Goal: Task Accomplishment & Management: Complete application form

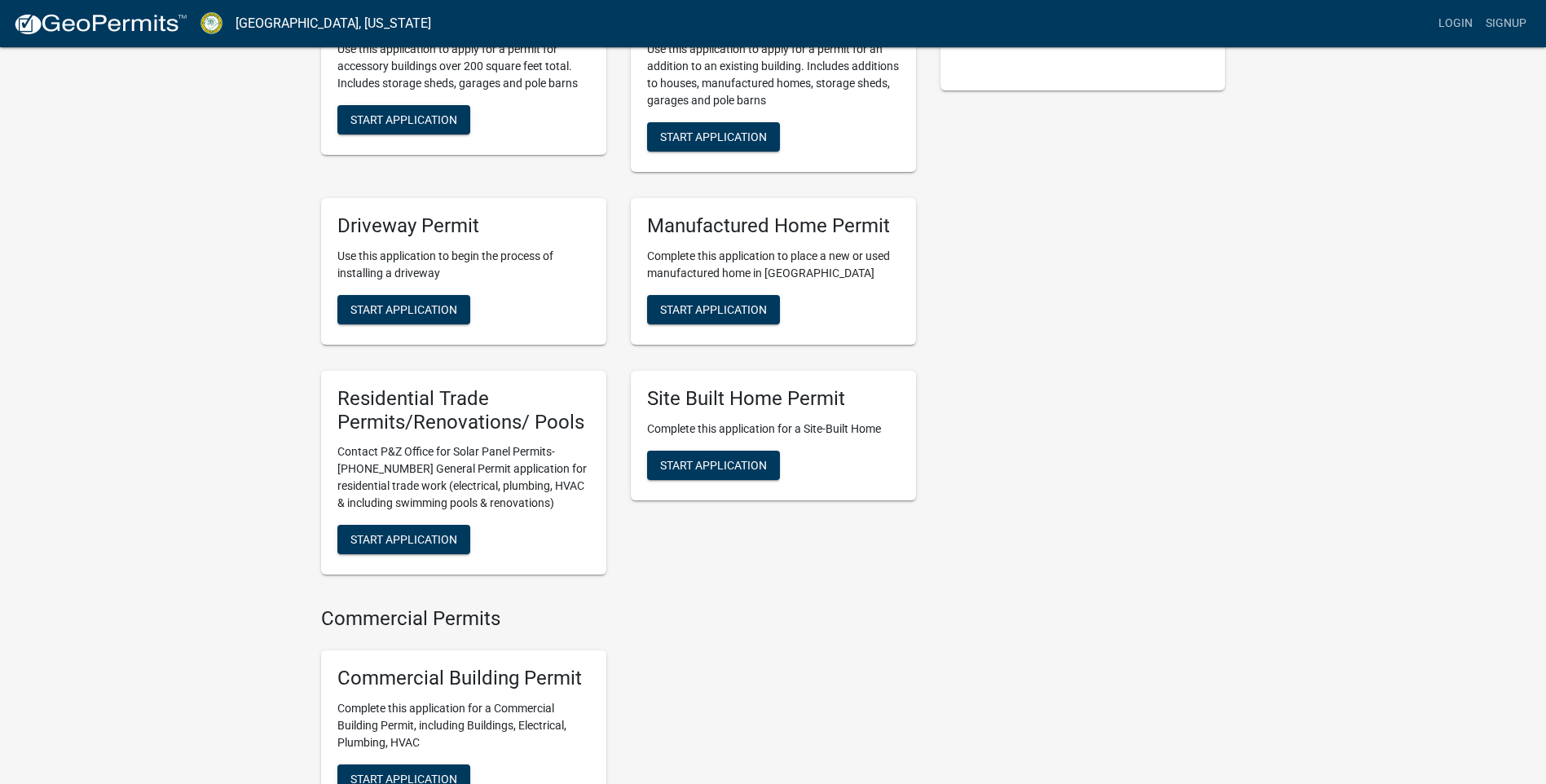
scroll to position [489, 0]
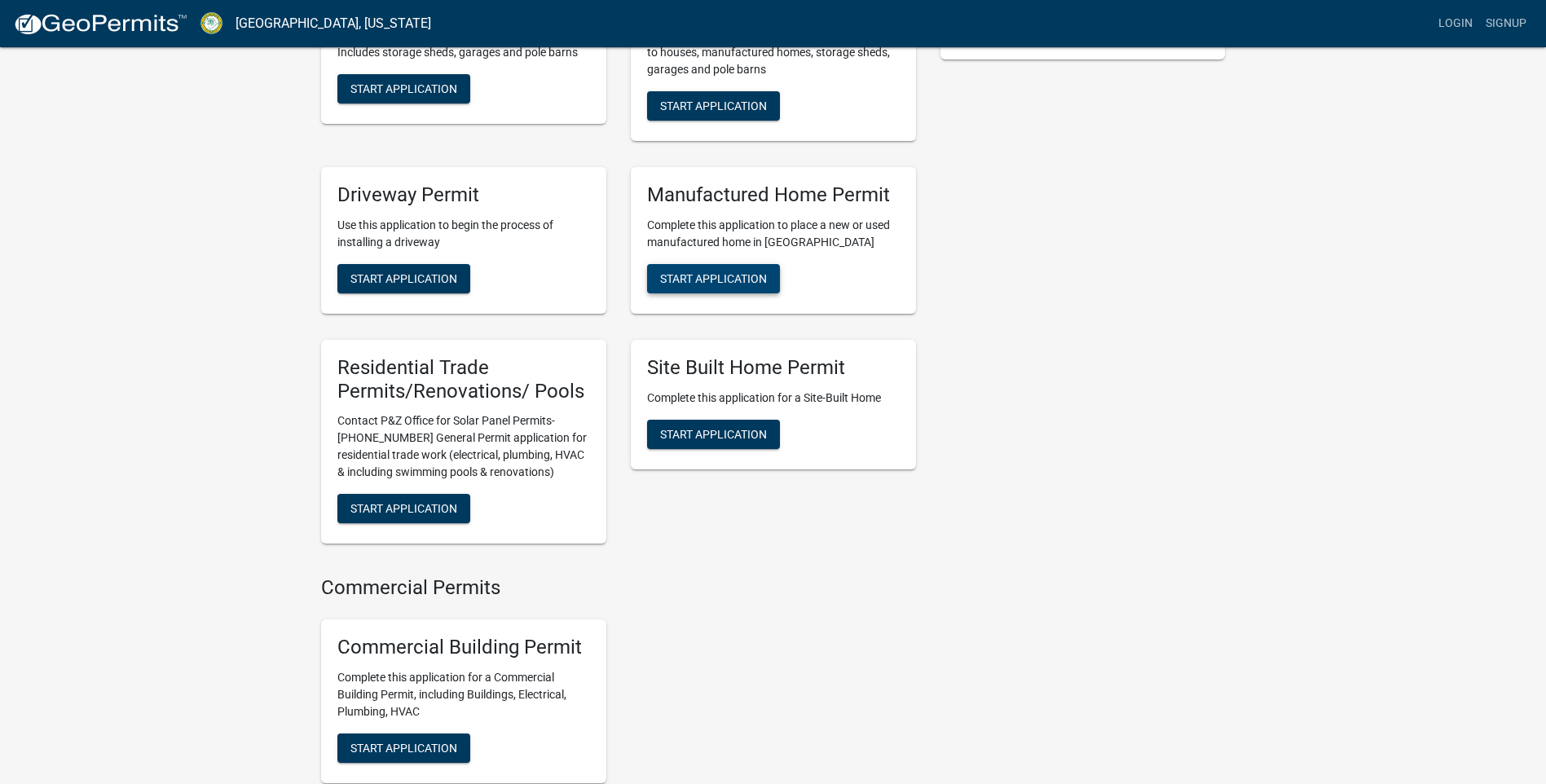
click at [732, 284] on span "Start Application" at bounding box center [714, 278] width 107 height 13
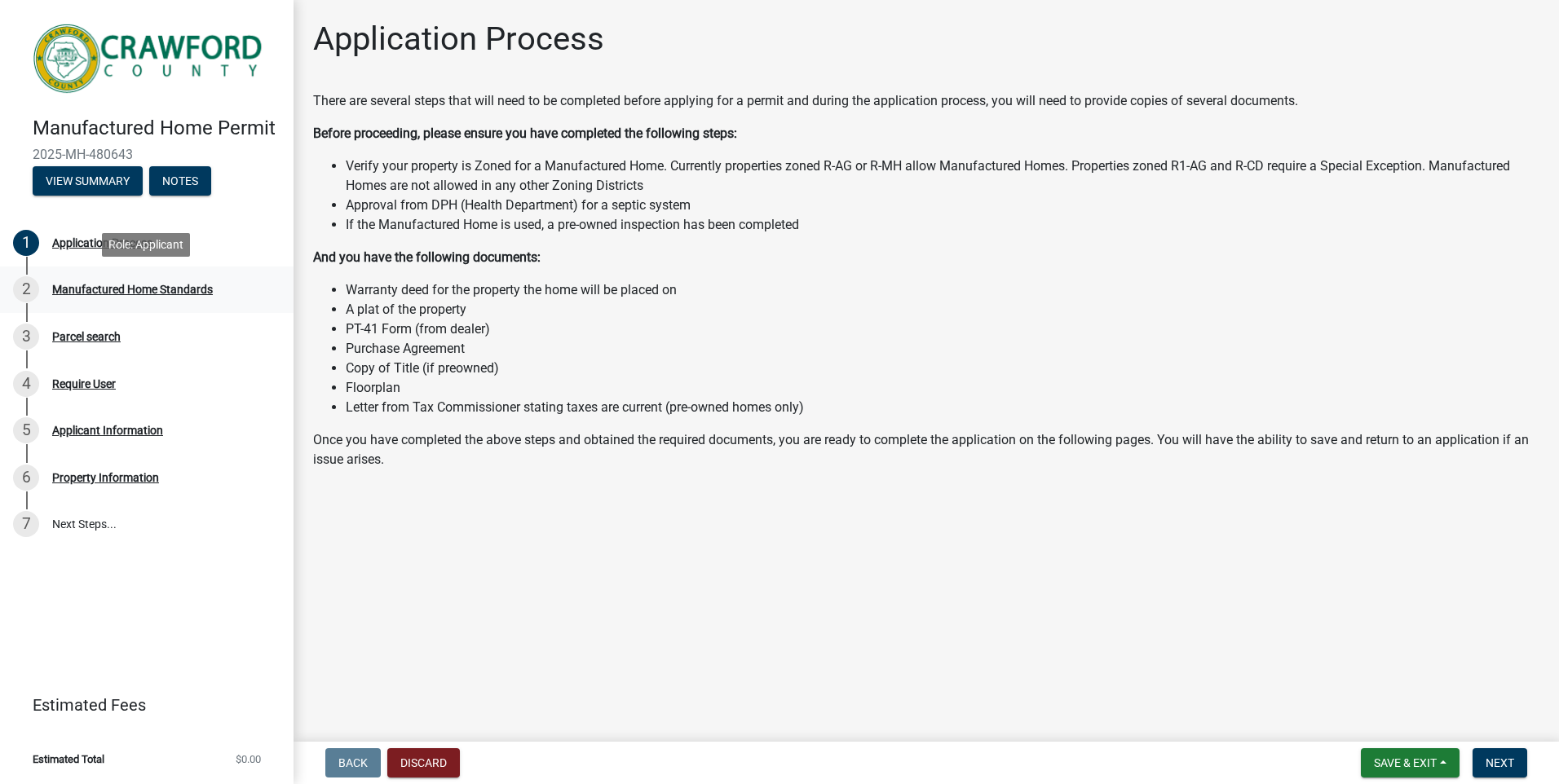
click at [197, 288] on div "Manufactured Home Standards" at bounding box center [133, 289] width 161 height 11
click at [507, 330] on li "PT-41 Form (from dealer)" at bounding box center [943, 329] width 1193 height 20
click at [386, 330] on li "PT-41 Form (from dealer)" at bounding box center [943, 329] width 1193 height 20
click at [114, 180] on button "View Summary" at bounding box center [88, 181] width 110 height 29
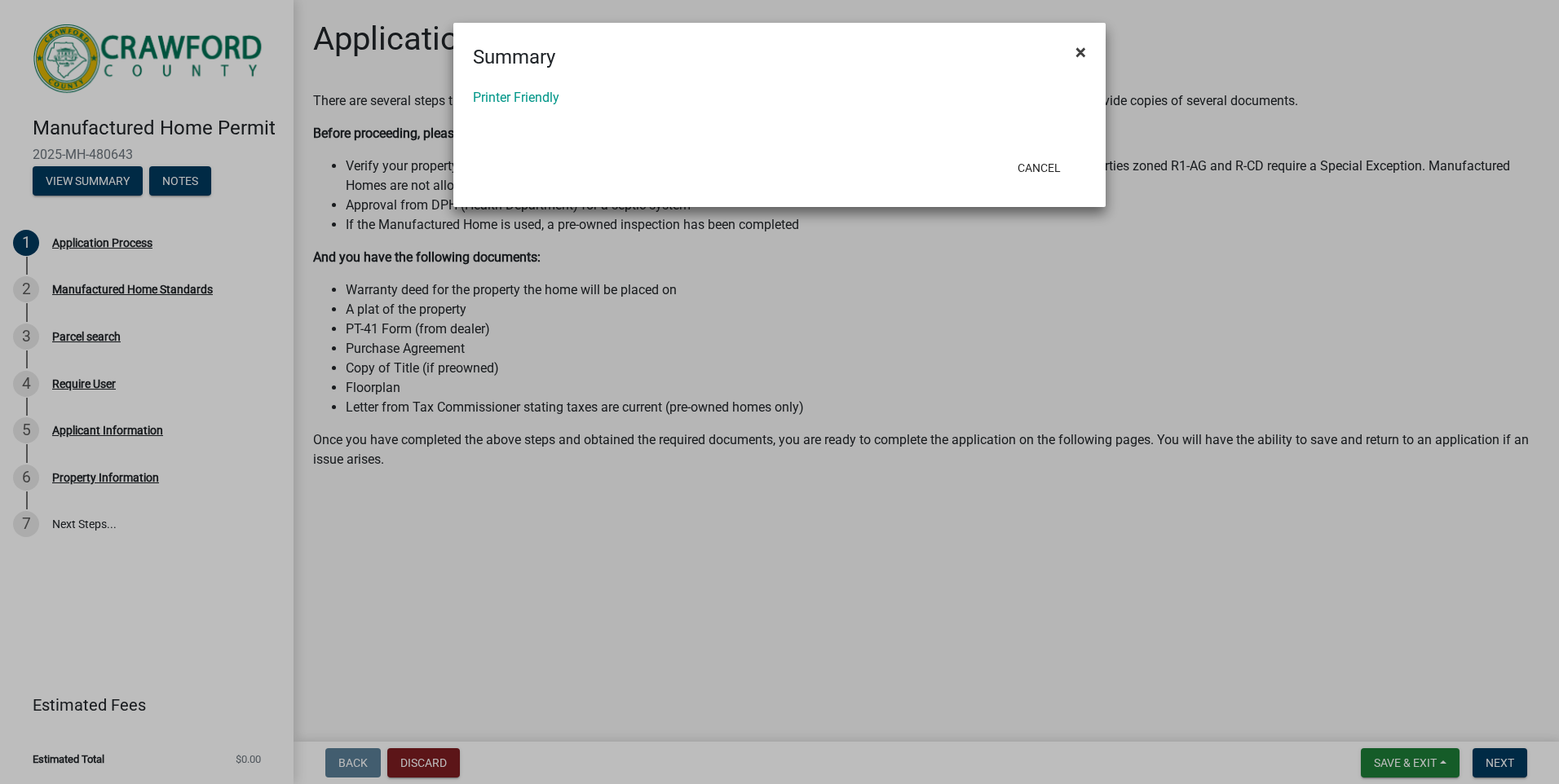
click at [1077, 51] on span "×" at bounding box center [1080, 52] width 11 height 23
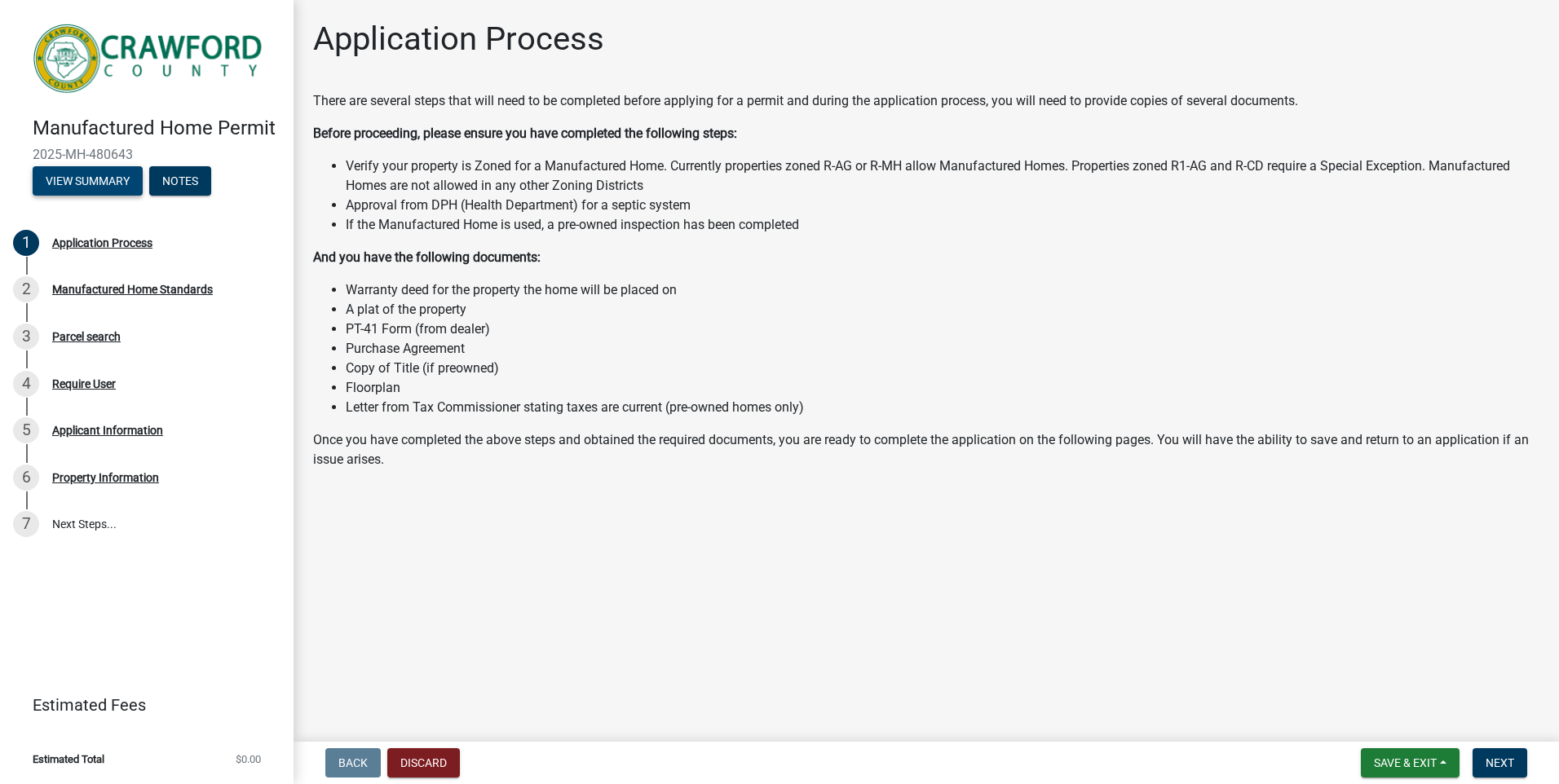
click at [74, 182] on button "View Summary" at bounding box center [88, 181] width 110 height 29
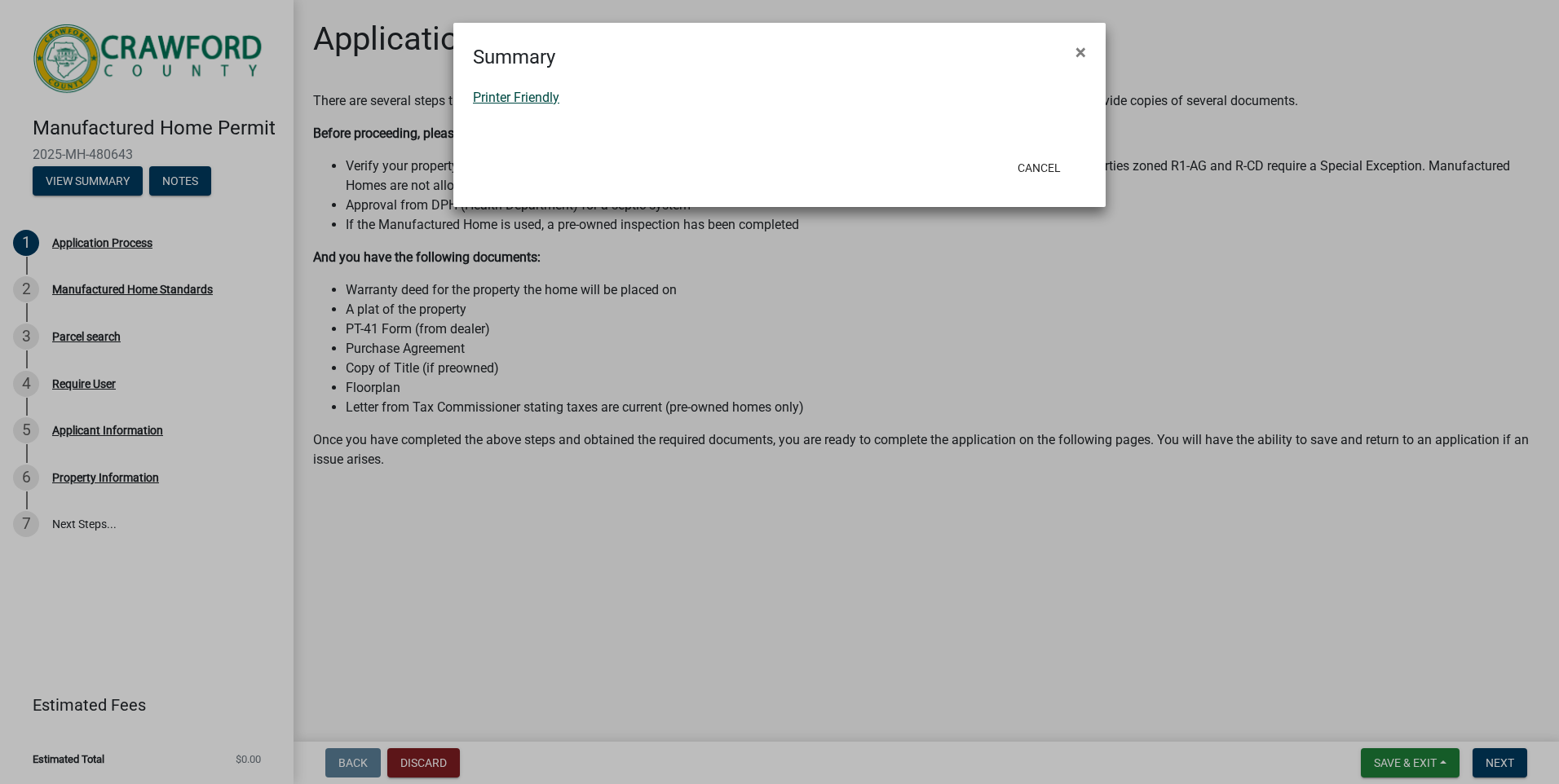
click at [536, 100] on link "Printer Friendly" at bounding box center [516, 97] width 86 height 16
